Goal: Task Accomplishment & Management: Complete application form

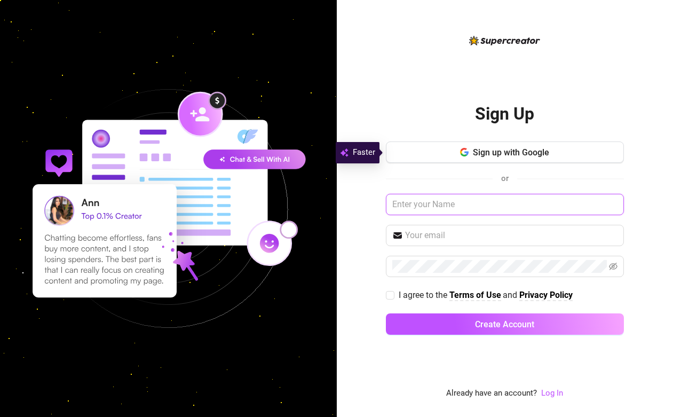
click at [608, 204] on input "text" at bounding box center [505, 204] width 238 height 21
paste input "Skullivan Duskgrave"
type input "Skullivan Duskgrave"
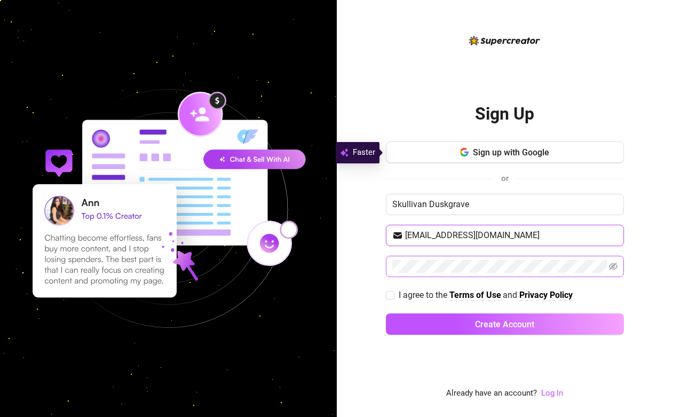
type input "[EMAIL_ADDRESS][DOMAIN_NAME]"
click at [392, 297] on input "I agree to the Terms of Use and Privacy Policy" at bounding box center [389, 294] width 7 height 7
checkbox input "true"
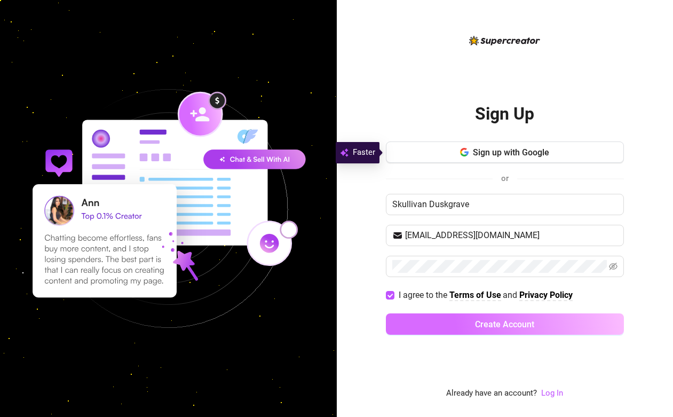
click at [458, 329] on button "Create Account" at bounding box center [505, 323] width 238 height 21
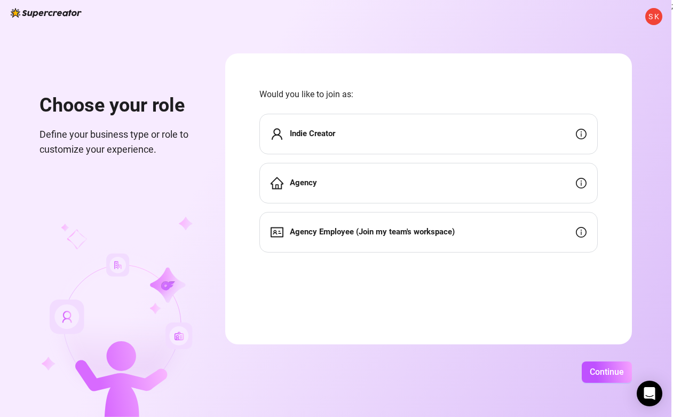
click at [420, 129] on div "Indie Creator" at bounding box center [428, 134] width 338 height 41
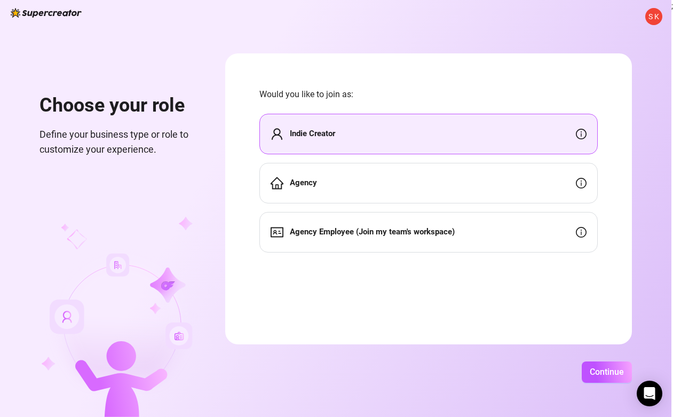
click at [557, 129] on div "Indie Creator" at bounding box center [428, 134] width 338 height 41
click at [624, 374] on span "Continue" at bounding box center [606, 372] width 34 height 10
